Goal: Navigation & Orientation: Find specific page/section

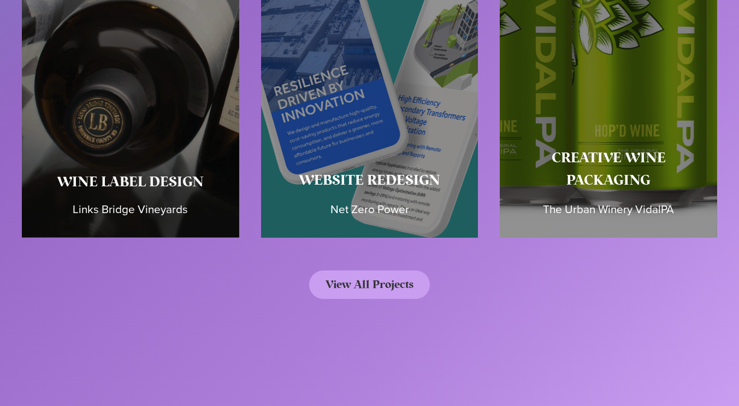
scroll to position [5023, 0]
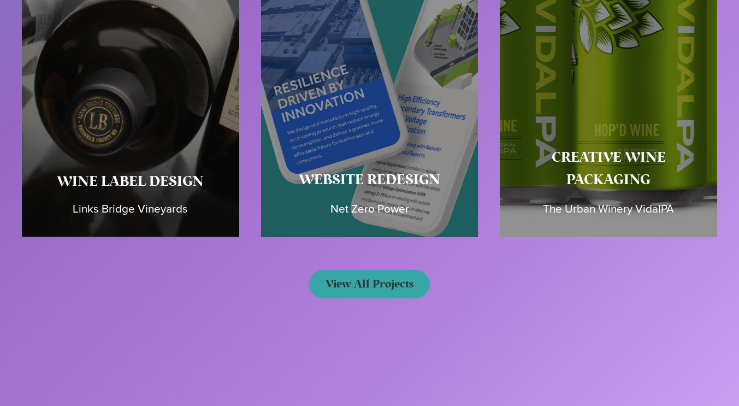
click at [406, 278] on span "View All Projects" at bounding box center [369, 283] width 88 height 11
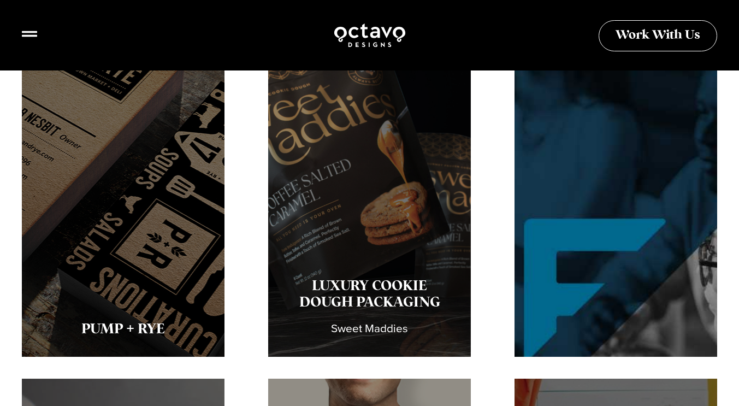
scroll to position [655, 0]
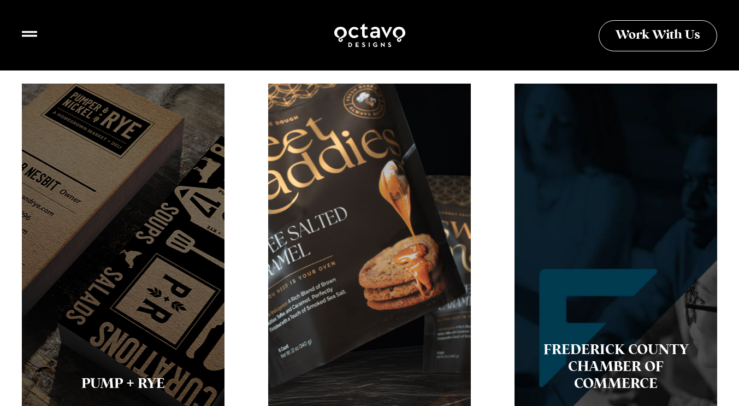
click at [391, 245] on div "Luxury Cookie Dough Packaging Sweet Maddies" at bounding box center [369, 248] width 203 height 328
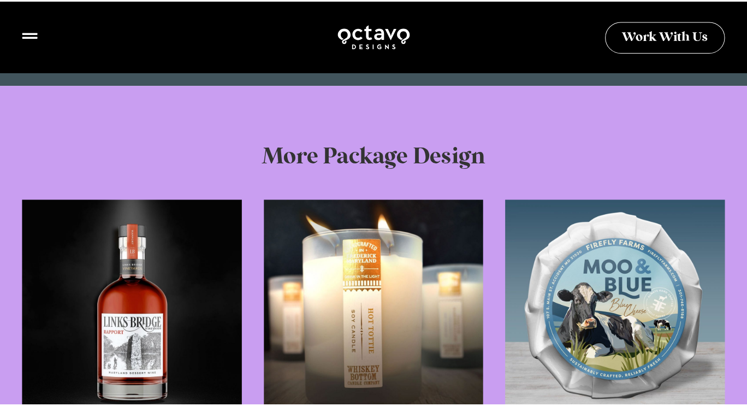
scroll to position [2402, 0]
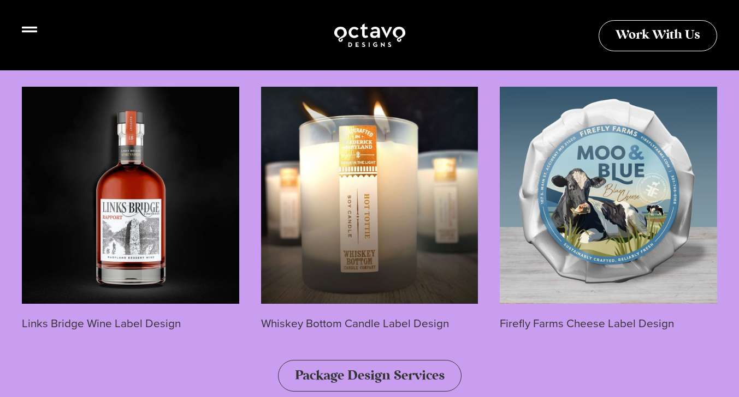
click at [22, 32] on icon at bounding box center [29, 30] width 15 height 6
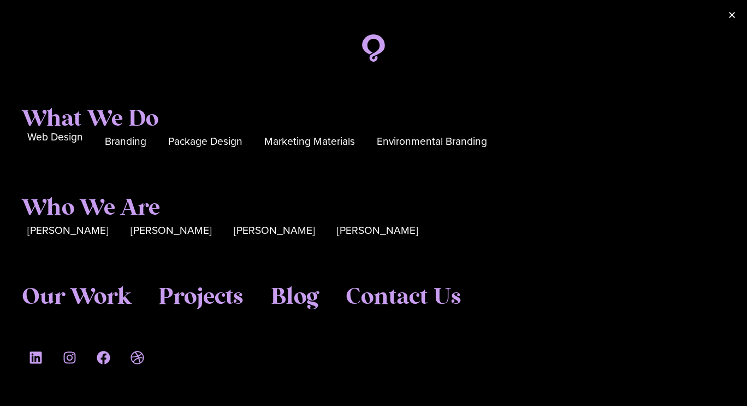
click at [64, 141] on span "Web Design" at bounding box center [55, 137] width 56 height 17
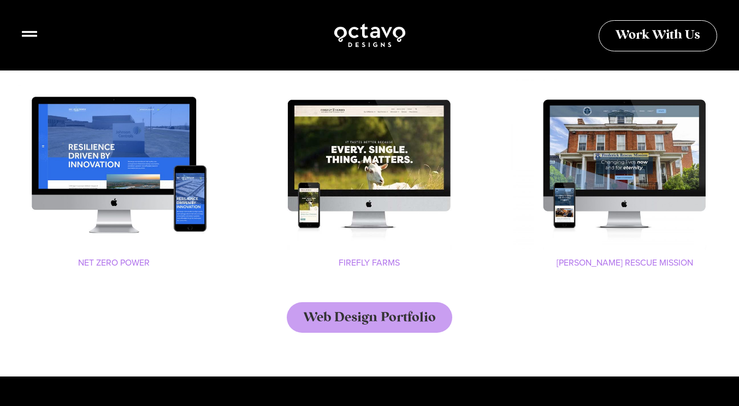
scroll to position [1201, 0]
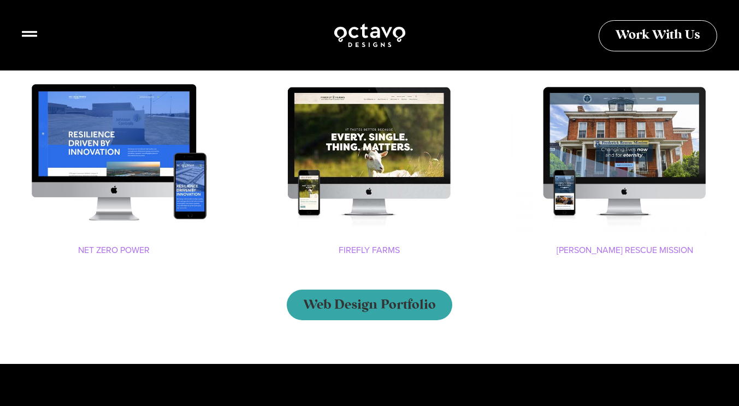
click at [409, 310] on span "Web Design Portfolio" at bounding box center [369, 304] width 133 height 13
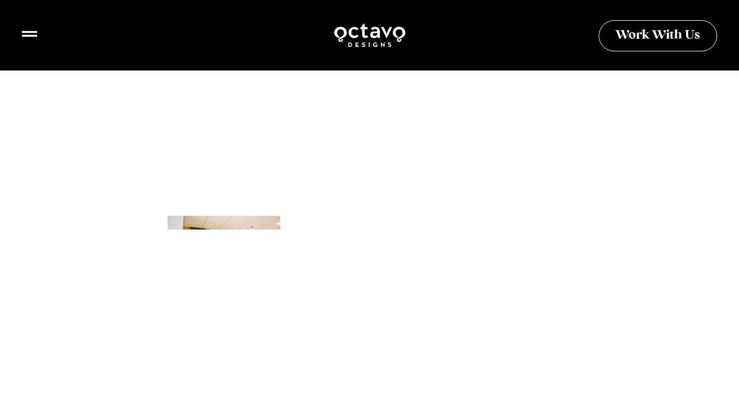
scroll to position [2402, 0]
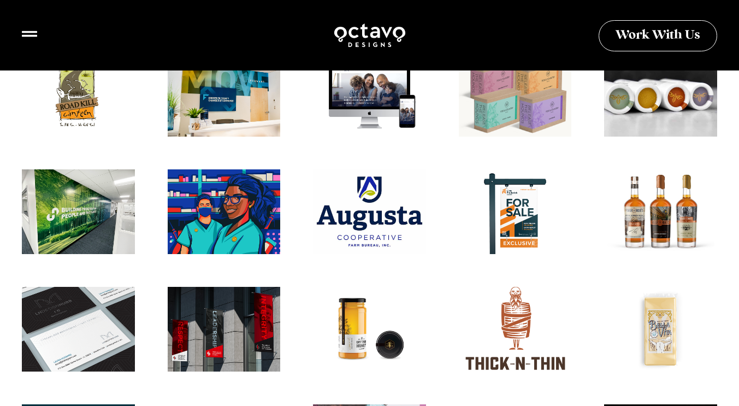
click at [509, 329] on div "Brewery Logo Design" at bounding box center [515, 333] width 124 height 93
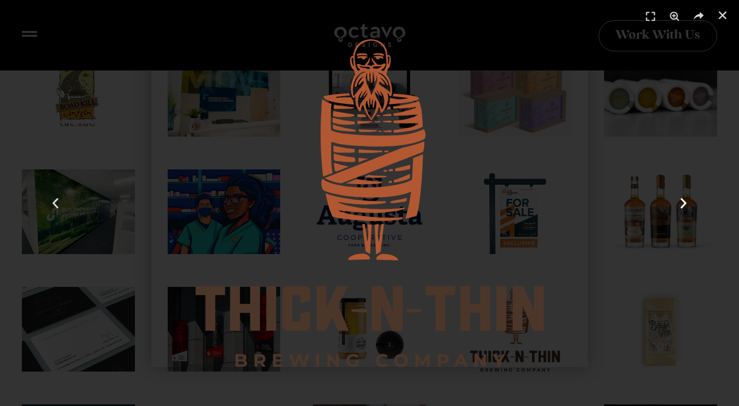
click at [645, 223] on div "Next" at bounding box center [683, 203] width 111 height 406
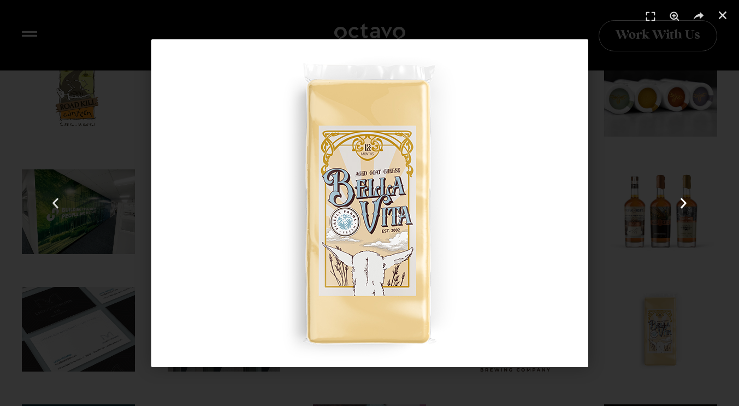
click at [682, 209] on icon "Next slide" at bounding box center [683, 203] width 14 height 14
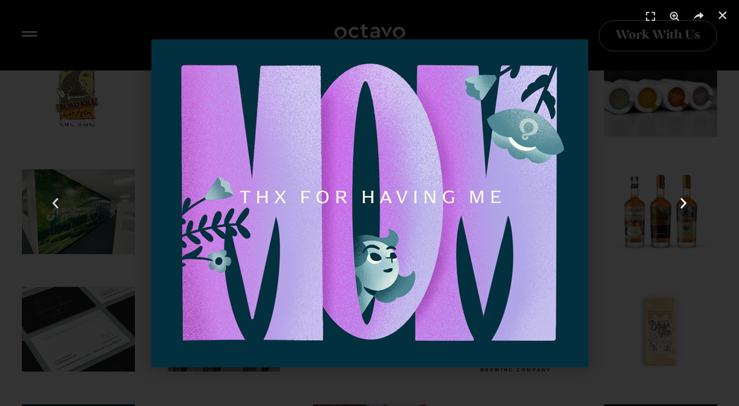
click at [682, 209] on icon "Next slide" at bounding box center [683, 203] width 14 height 14
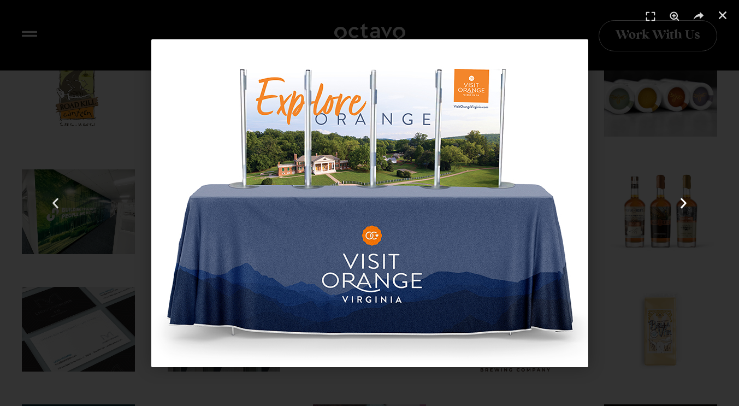
click at [682, 209] on icon "Next slide" at bounding box center [683, 203] width 14 height 14
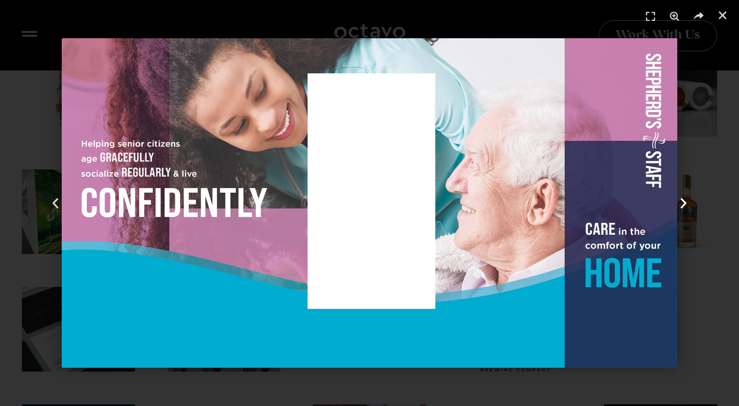
click at [682, 209] on icon "Next slide" at bounding box center [683, 203] width 14 height 14
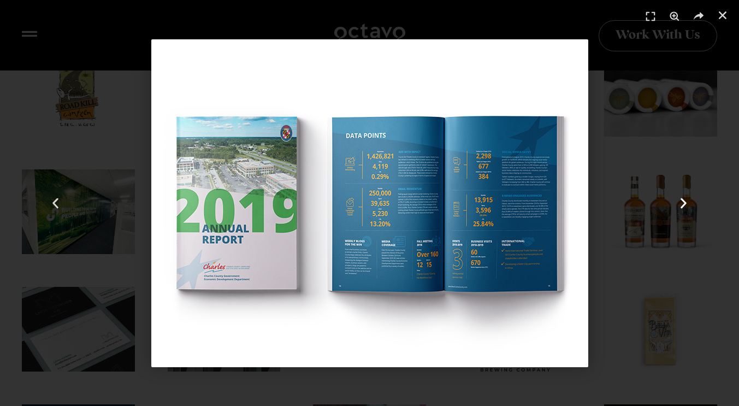
click at [682, 209] on icon "Next slide" at bounding box center [683, 203] width 14 height 14
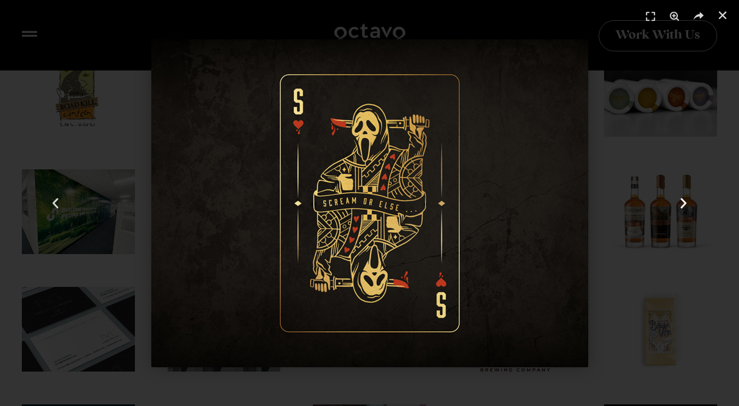
click at [670, 164] on div "Next" at bounding box center [683, 203] width 111 height 406
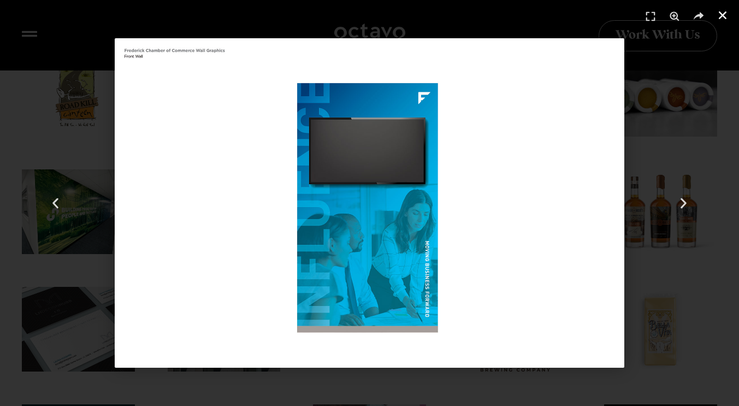
click at [721, 17] on use "Close (Esc)" at bounding box center [722, 15] width 8 height 8
